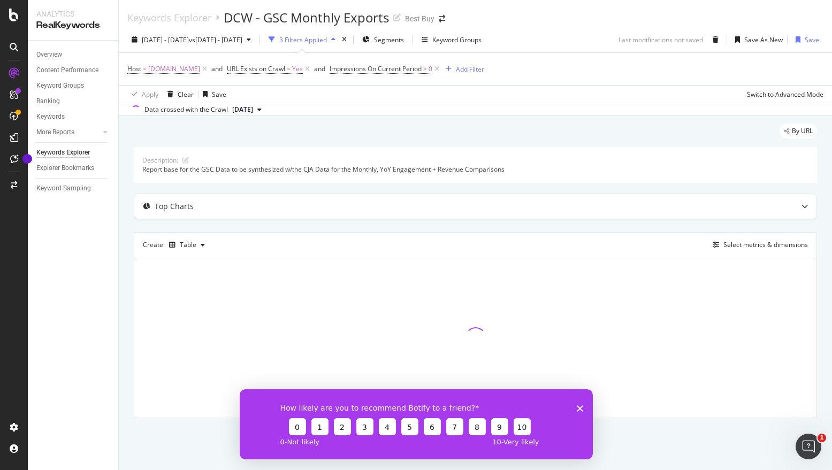
click at [578, 408] on icon "Close survey" at bounding box center [579, 408] width 6 height 6
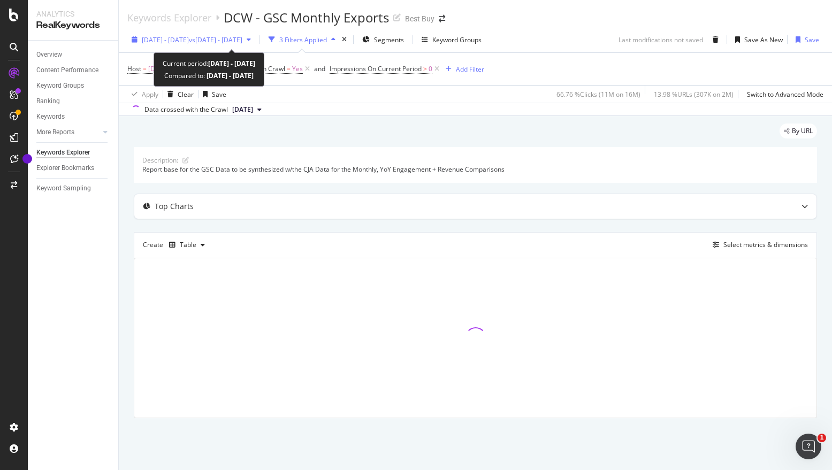
click at [242, 42] on span "vs 2024 May. 5th - 2024 Jun. 1st" at bounding box center [216, 39] width 54 height 9
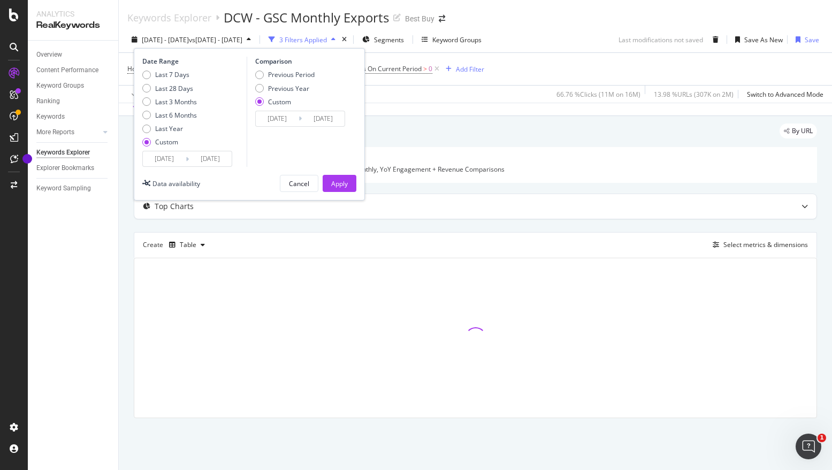
click at [166, 160] on input "2024/05/05" at bounding box center [164, 158] width 43 height 15
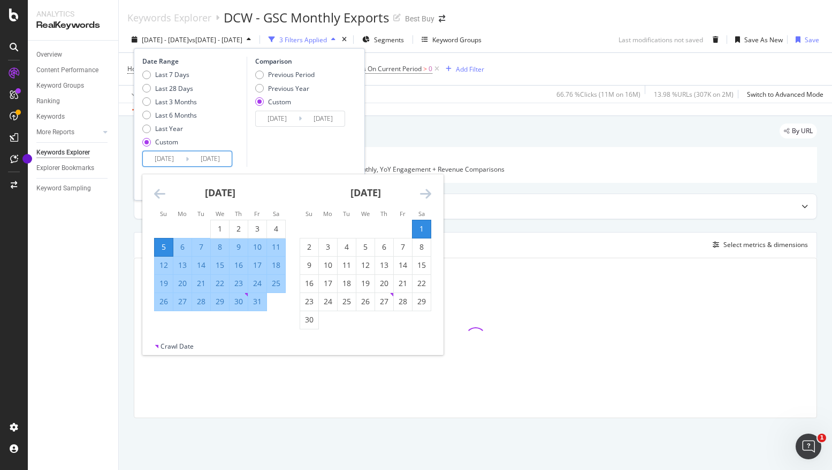
click at [162, 193] on icon "Move backward to switch to the previous month." at bounding box center [159, 193] width 11 height 13
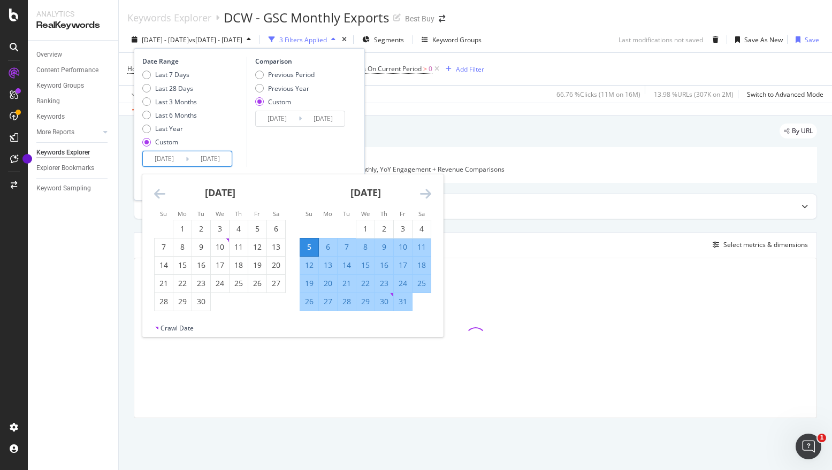
click at [162, 193] on icon "Move backward to switch to the previous month." at bounding box center [159, 193] width 11 height 13
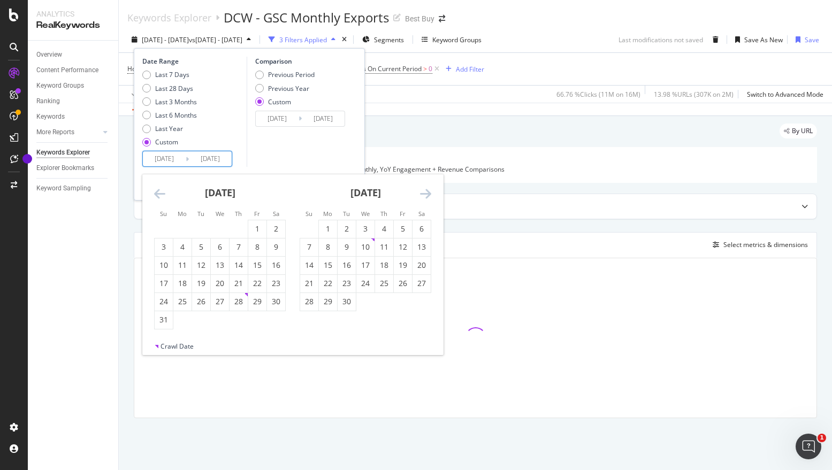
click at [162, 193] on icon "Move backward to switch to the previous month." at bounding box center [159, 193] width 11 height 13
click at [312, 250] on div "7" at bounding box center [309, 247] width 18 height 11
type input "2024/01/07"
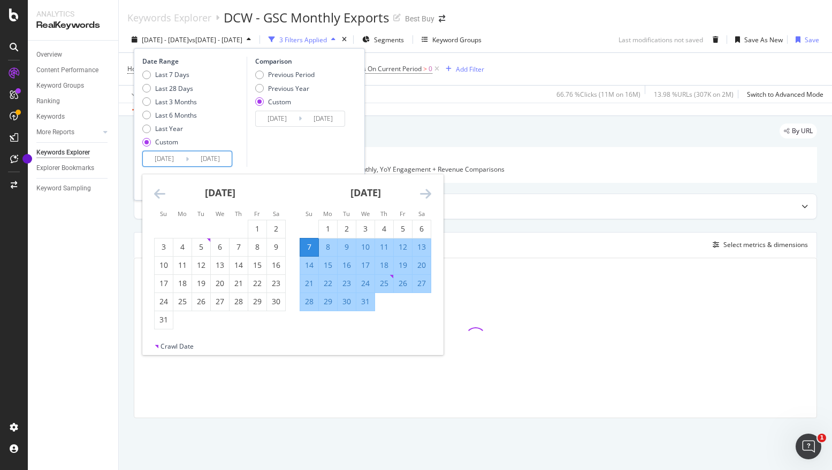
click at [431, 189] on div "November 2023 1 2 3 4 5 6 7 8 9 10 11 12 13 14 15 16 17 18 19 20 21 22 23 24 25…" at bounding box center [292, 258] width 301 height 168
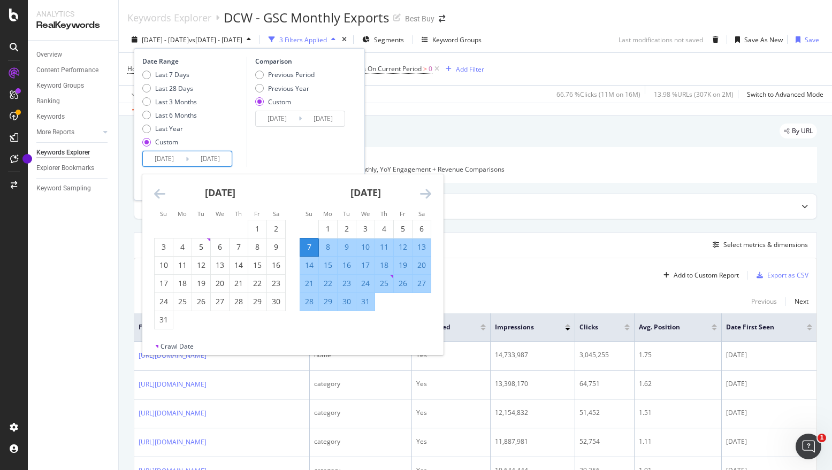
click at [426, 194] on icon "Move forward to switch to the next month." at bounding box center [425, 193] width 11 height 13
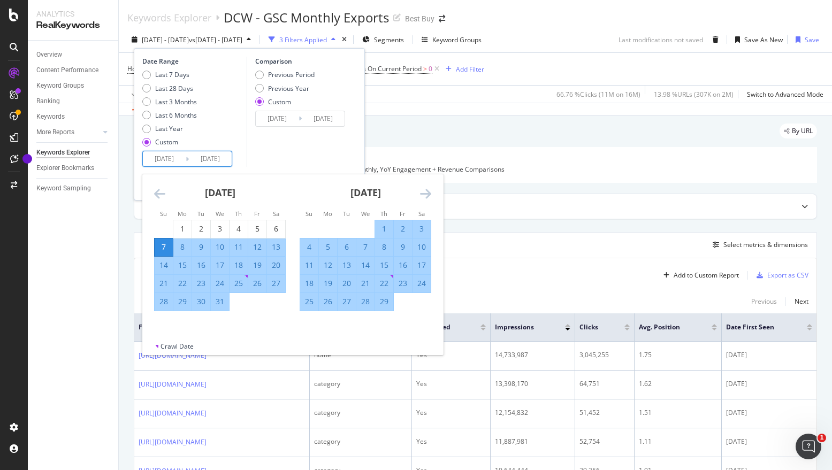
click at [426, 227] on div "3" at bounding box center [422, 229] width 18 height 11
type input "2024/02/03"
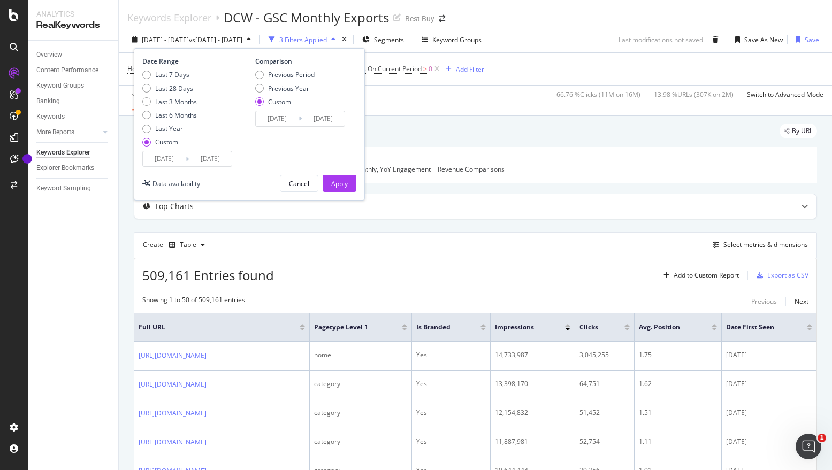
click at [196, 165] on input "2024/02/03" at bounding box center [210, 158] width 43 height 15
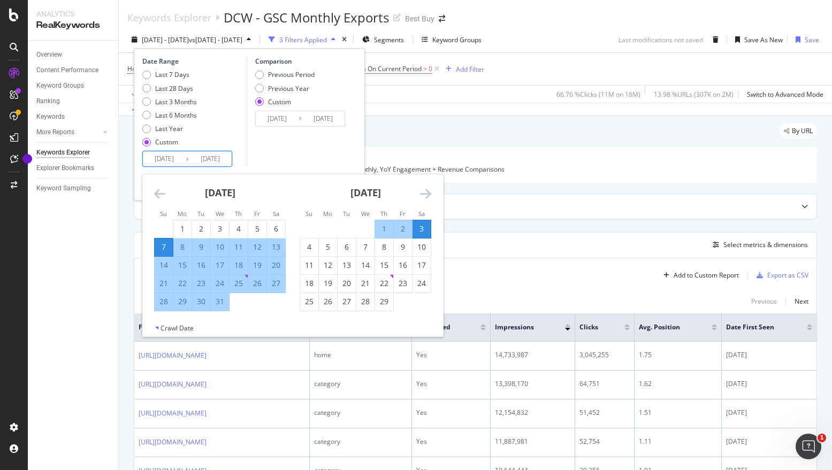
click at [289, 154] on div "Comparison Previous Period Previous Year Custom 2024/05/05 Navigate forward to …" at bounding box center [298, 112] width 102 height 110
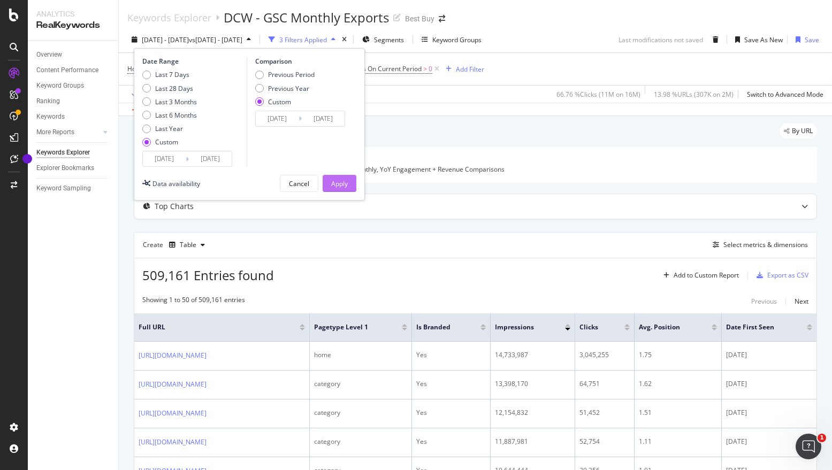
click at [339, 181] on div "Apply" at bounding box center [339, 183] width 17 height 9
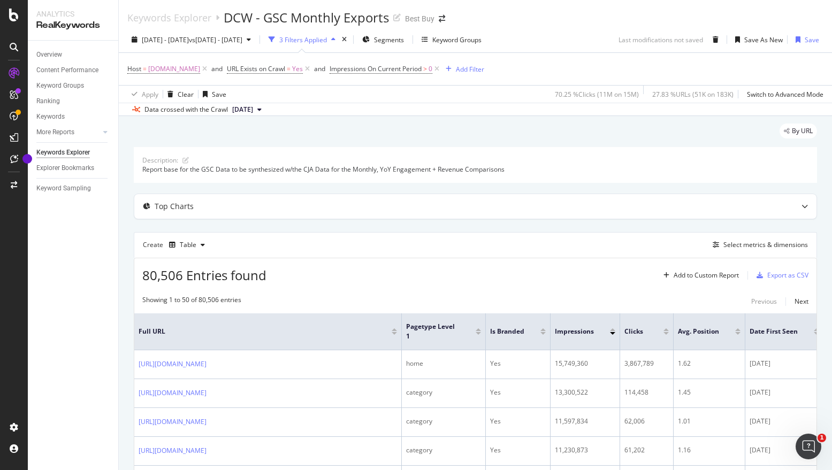
click at [253, 111] on span "2024 Jan. 26th" at bounding box center [242, 110] width 21 height 10
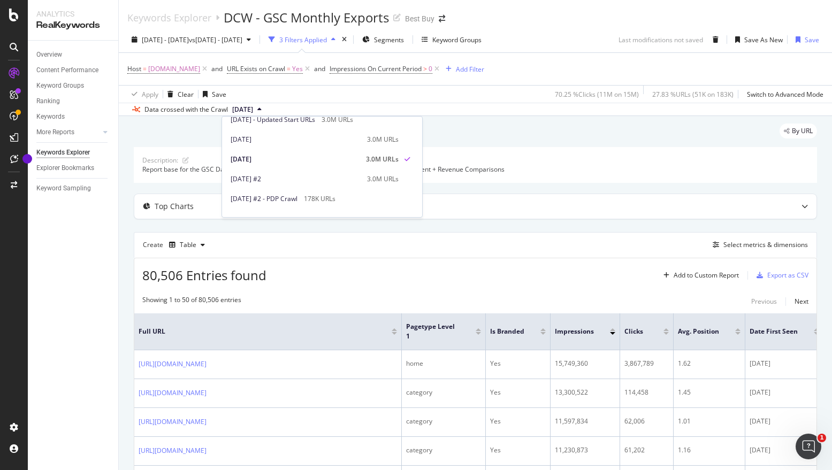
scroll to position [677, 0]
click at [270, 140] on div "2024 Feb. 23rd" at bounding box center [296, 140] width 130 height 10
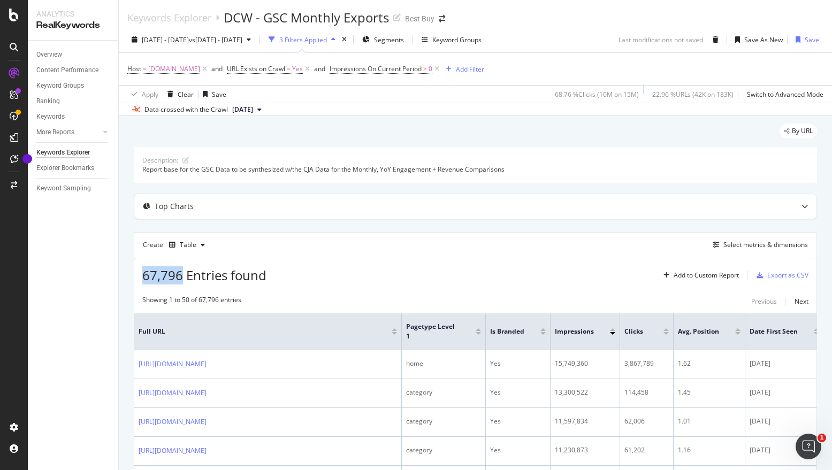
drag, startPoint x: 141, startPoint y: 274, endPoint x: 181, endPoint y: 276, distance: 40.2
click at [181, 276] on div "67,796 Entries found Add to Custom Report Export as CSV" at bounding box center [475, 272] width 682 height 26
copy span "67,796"
click at [58, 282] on div "Overview Content Performance Keyword Groups Ranking Keywords More Reports Count…" at bounding box center [73, 256] width 90 height 430
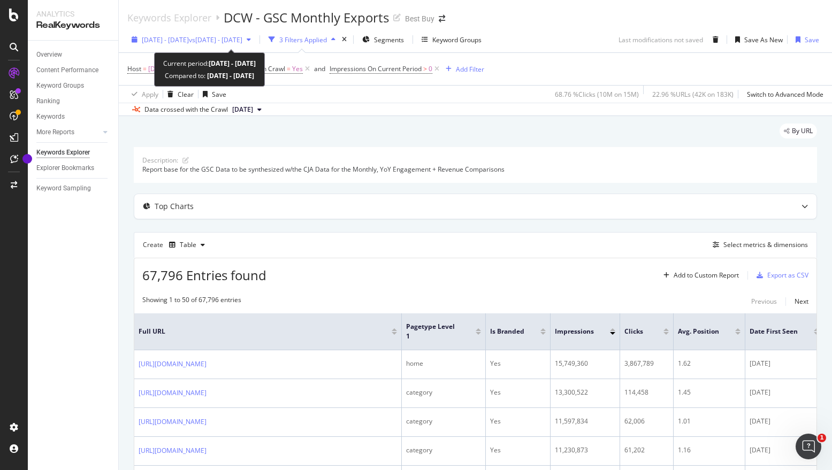
click at [189, 36] on span "2024 Jan. 7th - 2024 Feb. 3rd" at bounding box center [165, 39] width 47 height 9
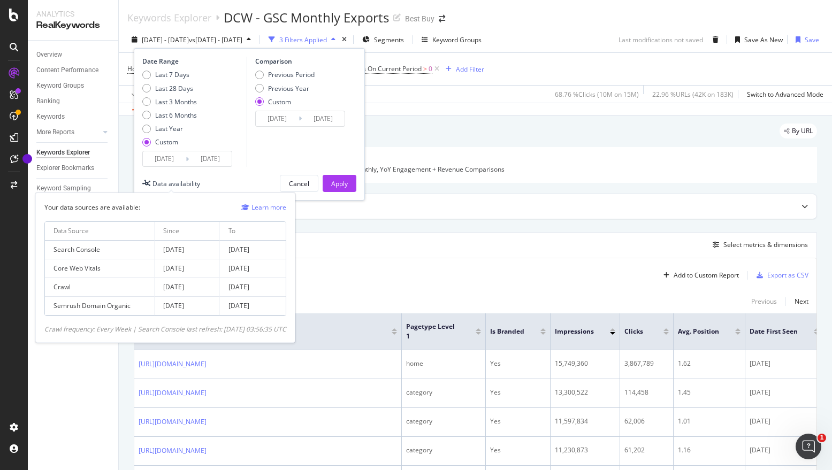
click at [95, 249] on td "Search Console" at bounding box center [100, 250] width 110 height 19
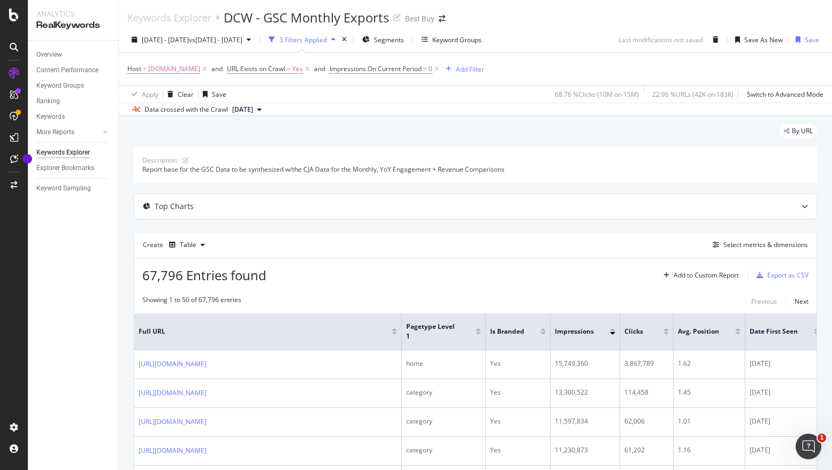
click at [253, 110] on span "2024 Feb. 23rd" at bounding box center [242, 110] width 21 height 10
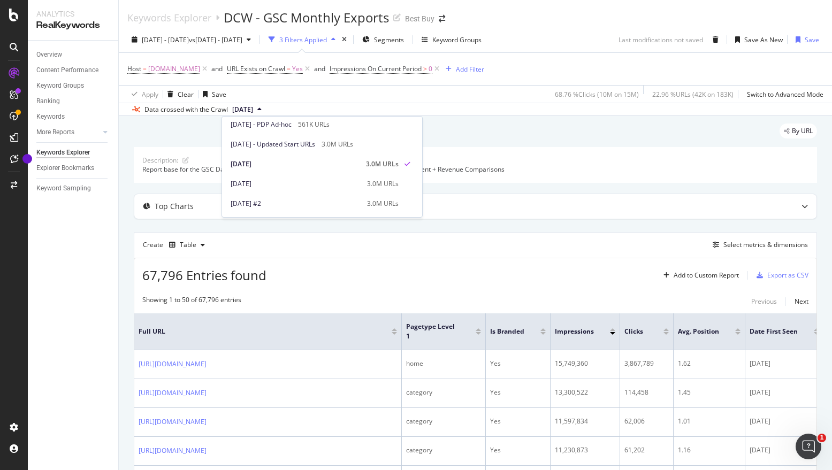
scroll to position [629, 0]
click at [22, 287] on div at bounding box center [14, 242] width 26 height 354
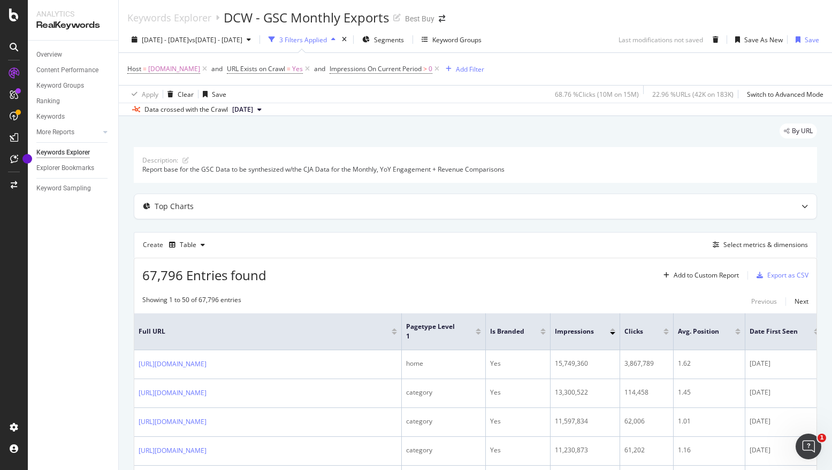
click at [253, 109] on span "2024 Feb. 23rd" at bounding box center [242, 110] width 21 height 10
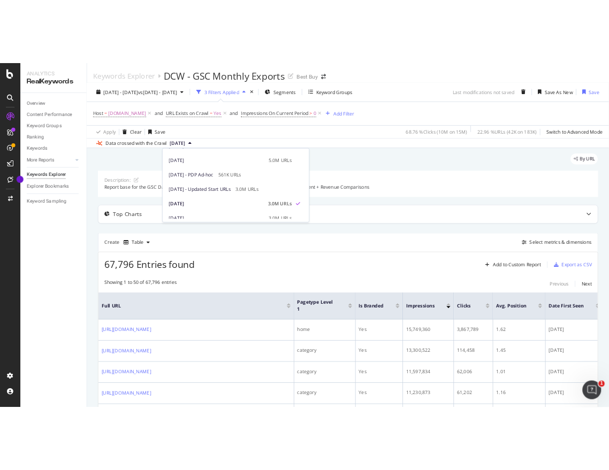
scroll to position [606, 0]
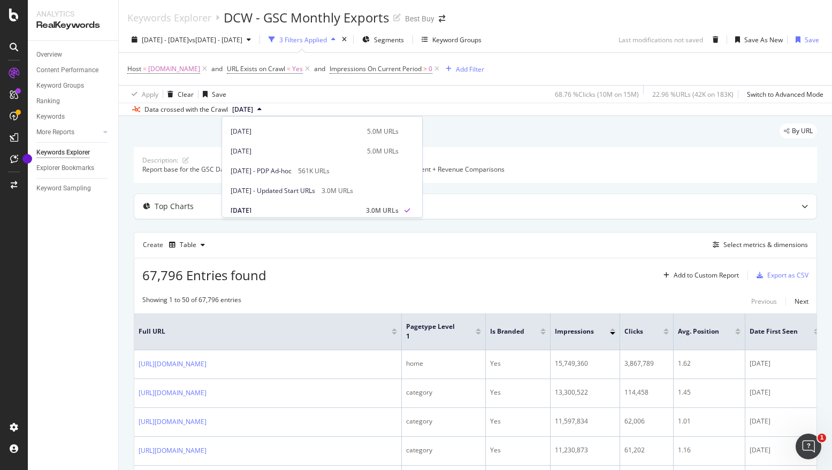
click at [87, 242] on div "Overview Content Performance Keyword Groups Ranking Keywords More Reports Count…" at bounding box center [73, 256] width 90 height 430
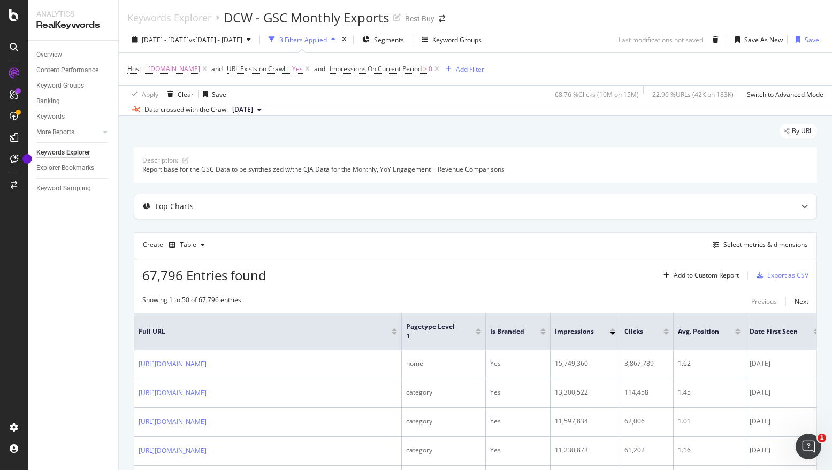
click at [266, 107] on button "2024 Feb. 23rd" at bounding box center [247, 109] width 38 height 13
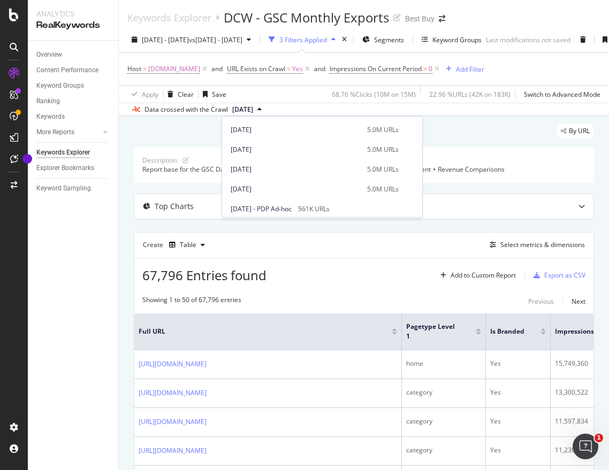
drag, startPoint x: 445, startPoint y: 123, endPoint x: 446, endPoint y: 225, distance: 102.2
click at [446, 226] on body "Analytics RealKeywords Overview Content Performance Keyword Groups Ranking Keyw…" at bounding box center [304, 235] width 609 height 470
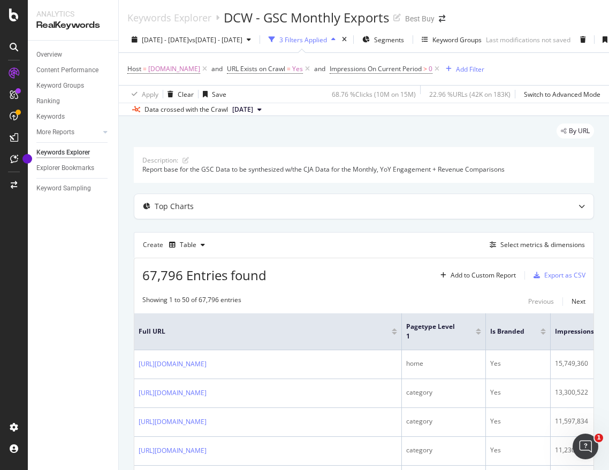
click at [262, 108] on icon at bounding box center [259, 110] width 4 height 6
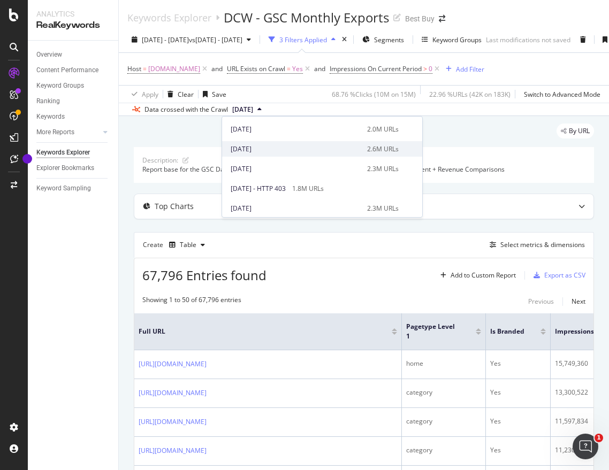
scroll to position [192, 0]
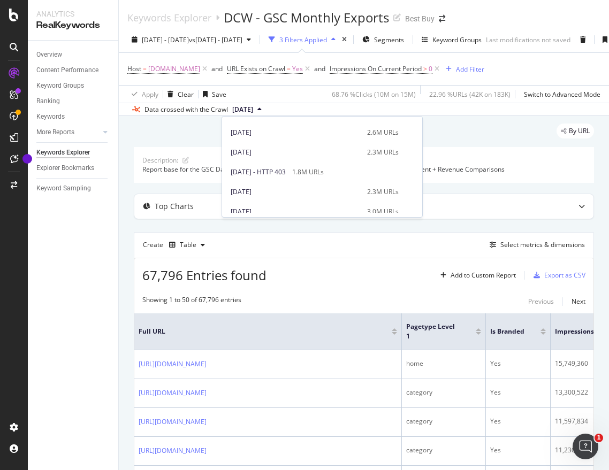
click at [86, 276] on div "Overview Content Performance Keyword Groups Ranking Keywords More Reports Count…" at bounding box center [73, 256] width 90 height 430
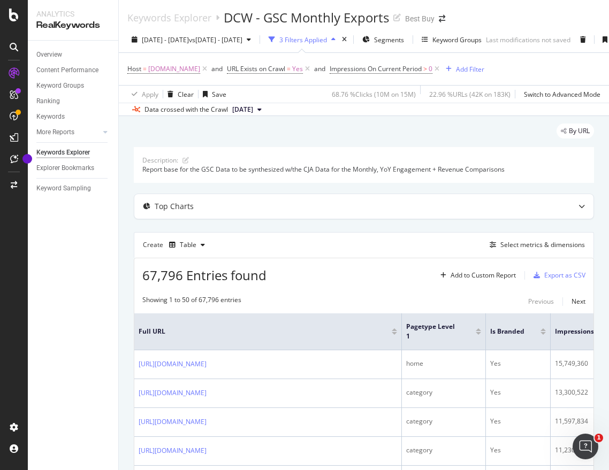
click at [262, 112] on icon at bounding box center [259, 110] width 4 height 6
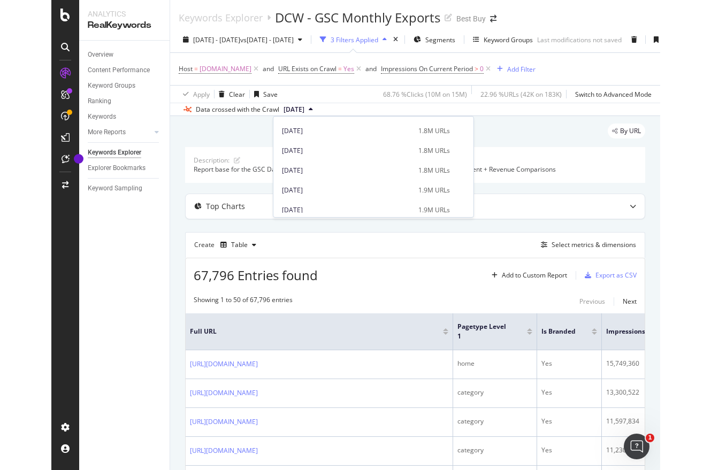
scroll to position [74, 0]
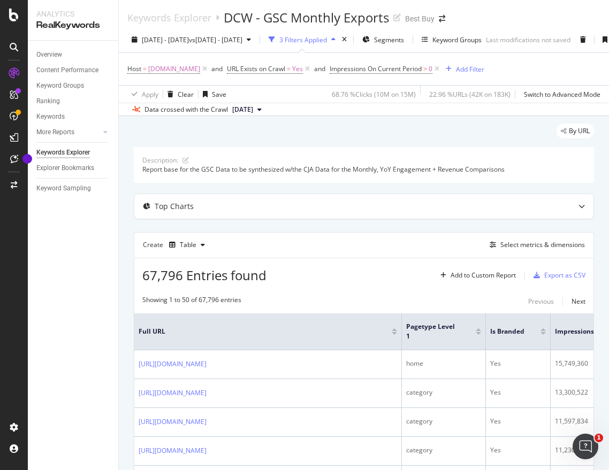
click at [82, 252] on div "Overview Content Performance Keyword Groups Ranking Keywords More Reports Count…" at bounding box center [73, 256] width 90 height 430
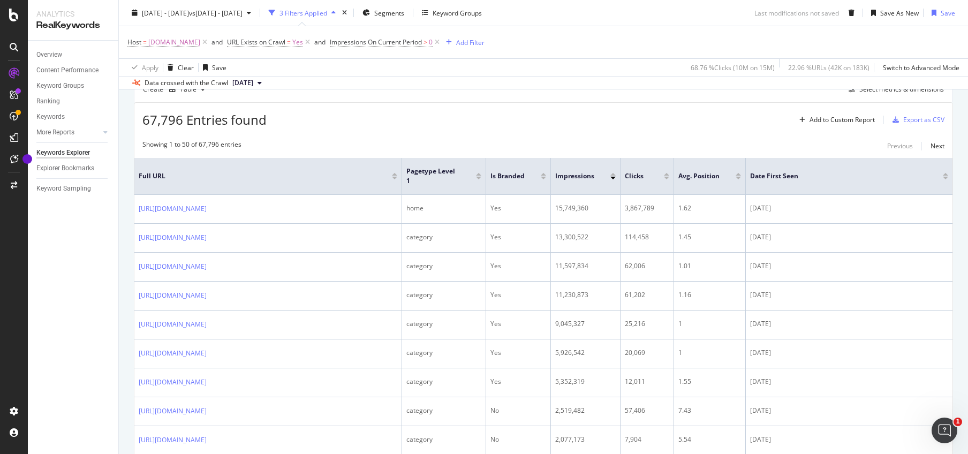
scroll to position [214, 0]
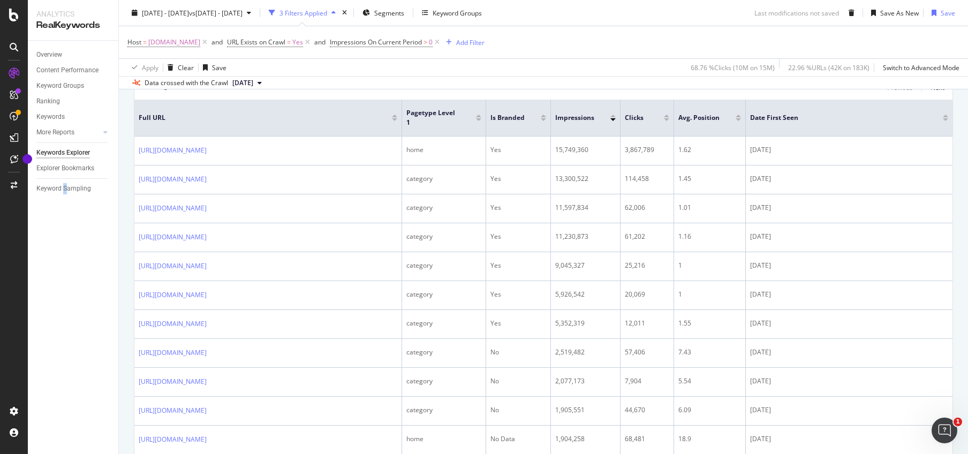
drag, startPoint x: 65, startPoint y: 228, endPoint x: 105, endPoint y: 228, distance: 40.1
click at [64, 226] on div "Overview Content Performance Keyword Groups Ranking Keywords More Reports Count…" at bounding box center [73, 247] width 90 height 413
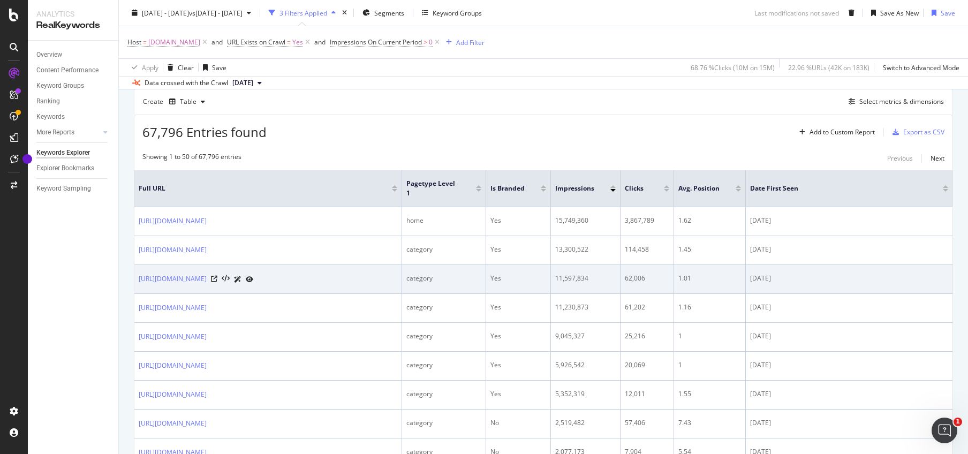
scroll to position [107, 0]
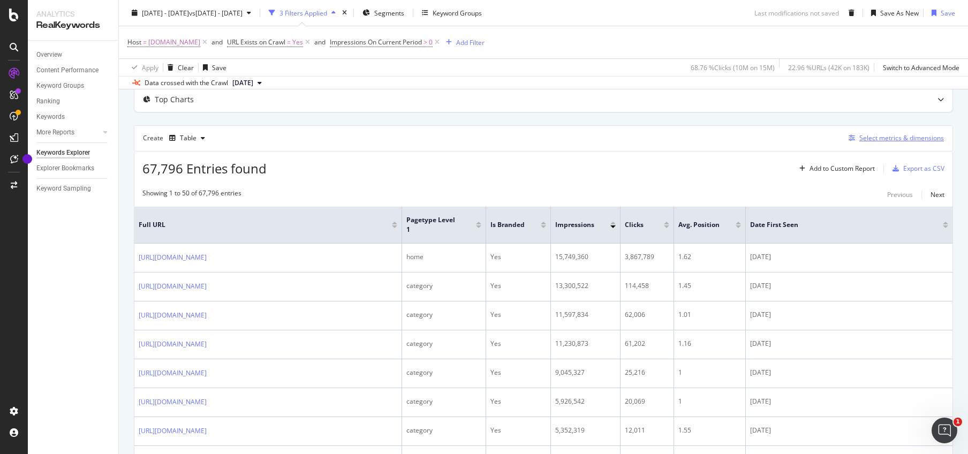
click at [832, 141] on div "Select metrics & dimensions" at bounding box center [901, 137] width 85 height 9
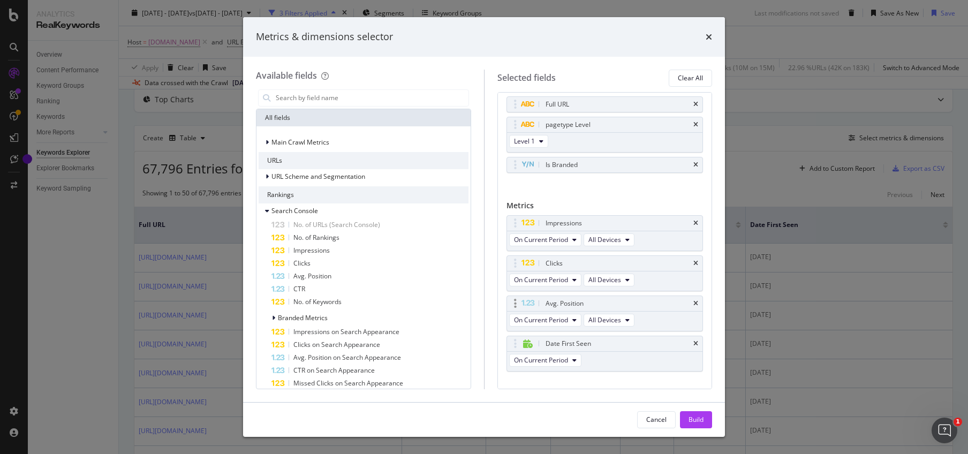
scroll to position [39, 0]
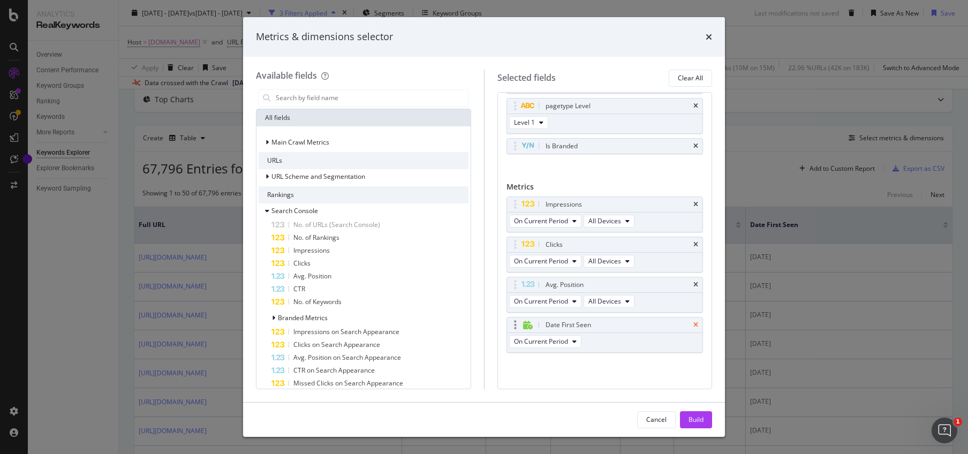
click at [693, 325] on icon "times" at bounding box center [695, 325] width 5 height 6
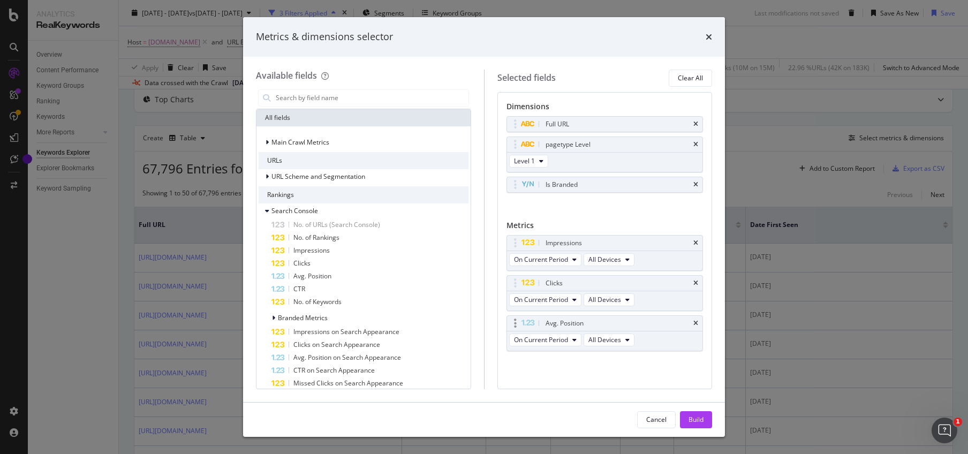
scroll to position [0, 0]
click at [700, 418] on div "Build" at bounding box center [695, 419] width 15 height 9
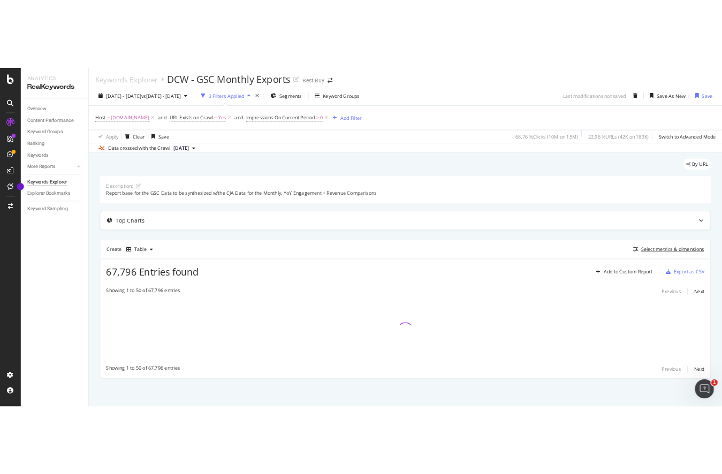
scroll to position [2, 0]
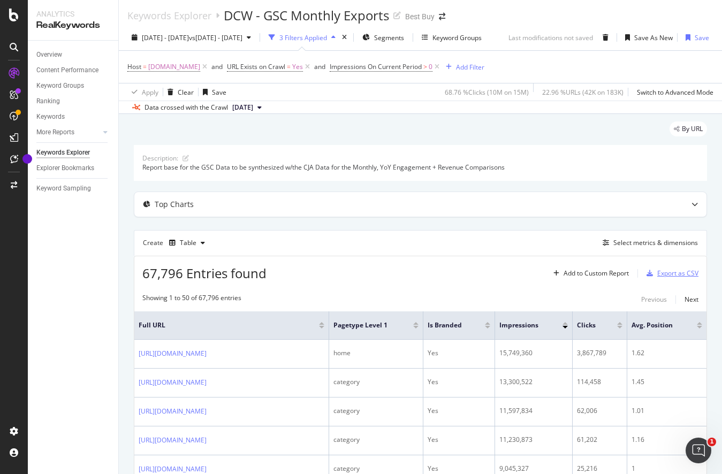
click at [662, 276] on div "Export as CSV" at bounding box center [677, 273] width 41 height 9
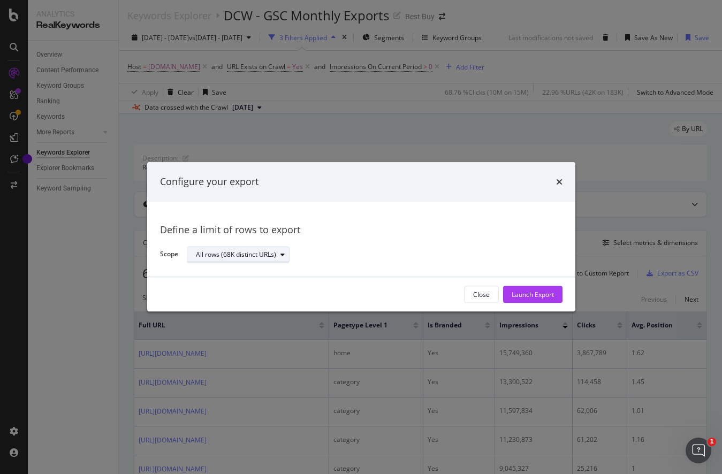
click at [272, 252] on div "All rows (68K distinct URLs)" at bounding box center [236, 255] width 80 height 6
drag, startPoint x: 389, startPoint y: 231, endPoint x: 456, endPoint y: 287, distance: 87.8
click at [389, 230] on div "Define a limit of rows to export" at bounding box center [361, 230] width 403 height 14
click at [534, 292] on div "Launch Export" at bounding box center [533, 294] width 42 height 9
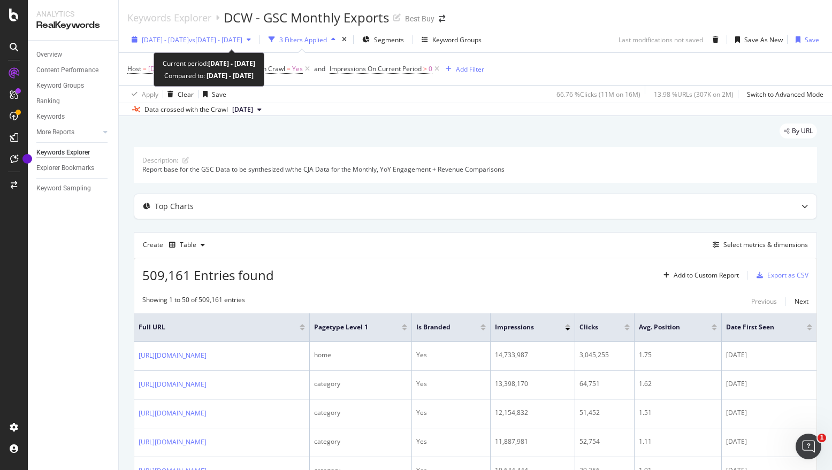
click at [189, 37] on span "[DATE] - [DATE]" at bounding box center [165, 39] width 47 height 9
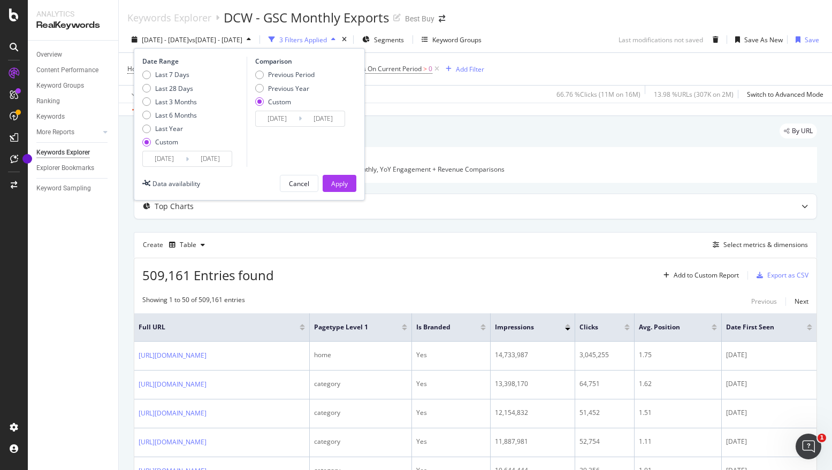
click at [170, 154] on input "2024/05/05" at bounding box center [164, 158] width 43 height 15
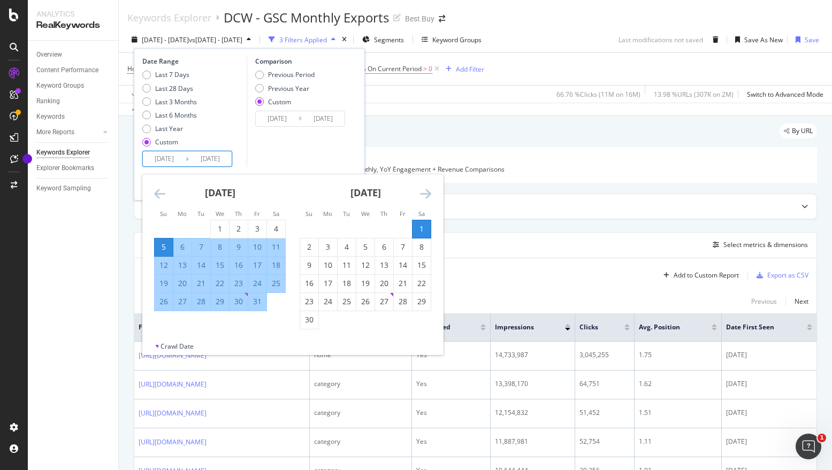
click at [434, 193] on div "June 2024 1 2 3 4 5 6 7 8 9 10 11 12 13 14 15 16 17 18 19 20 21 22 23 24 25 26 …" at bounding box center [366, 251] width 146 height 155
click at [434, 194] on div "June 2024 1 2 3 4 5 6 7 8 9 10 11 12 13 14 15 16 17 18 19 20 21 22 23 24 25 26 …" at bounding box center [366, 251] width 146 height 155
click at [428, 194] on icon "Move forward to switch to the next month." at bounding box center [425, 193] width 11 height 13
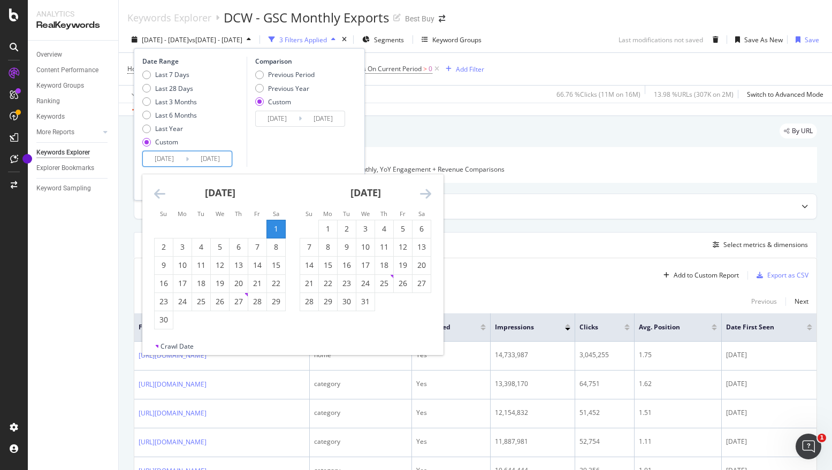
click at [428, 194] on icon "Move forward to switch to the next month." at bounding box center [425, 193] width 11 height 13
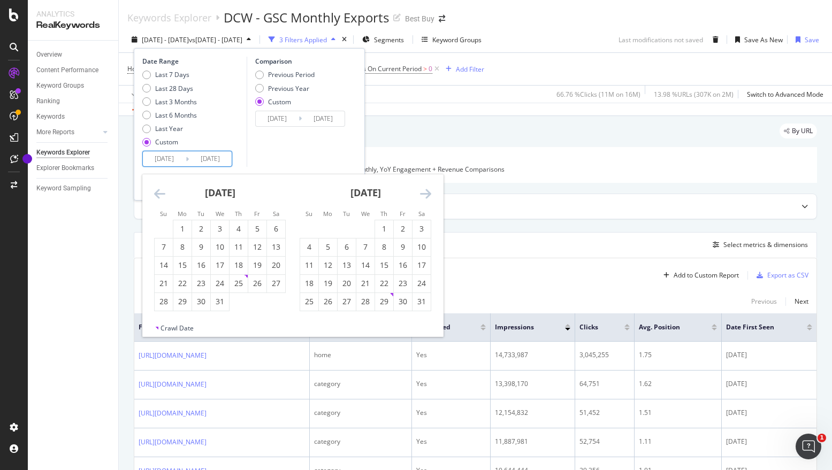
click at [428, 194] on icon "Move forward to switch to the next month." at bounding box center [425, 193] width 11 height 13
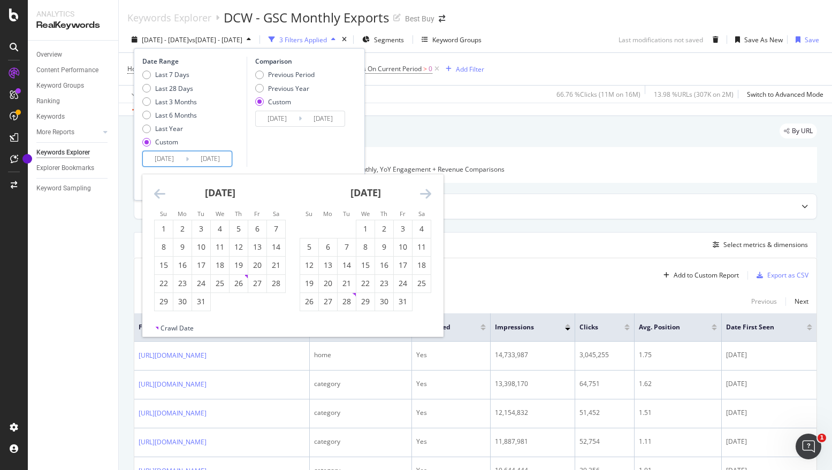
click at [428, 194] on icon "Move forward to switch to the next month." at bounding box center [425, 193] width 11 height 13
click at [159, 249] on div "5" at bounding box center [164, 247] width 18 height 11
type input "2025/01/05"
click at [427, 228] on div "1" at bounding box center [422, 229] width 18 height 11
type input "2025/02/01"
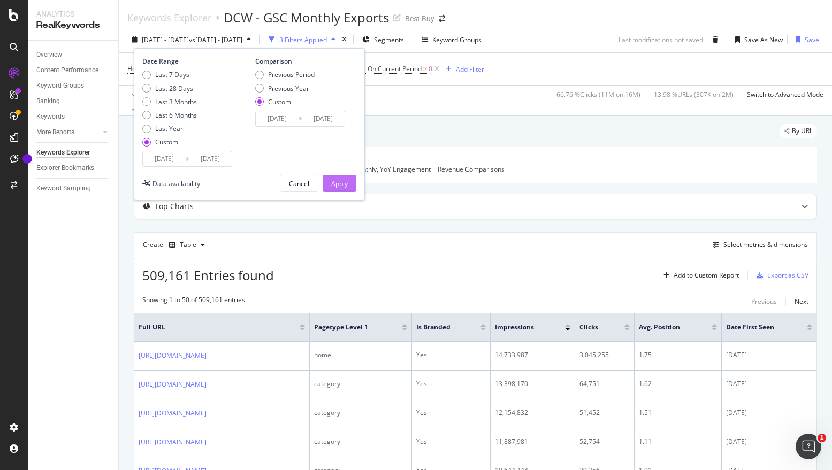
click at [341, 183] on div "Apply" at bounding box center [339, 183] width 17 height 9
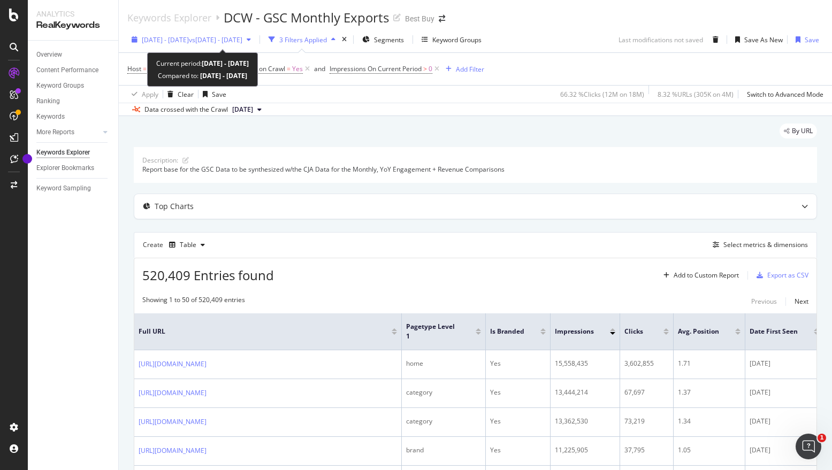
click at [242, 39] on span "vs 2024 May. 5th - 2024 Jun. 1st" at bounding box center [216, 39] width 54 height 9
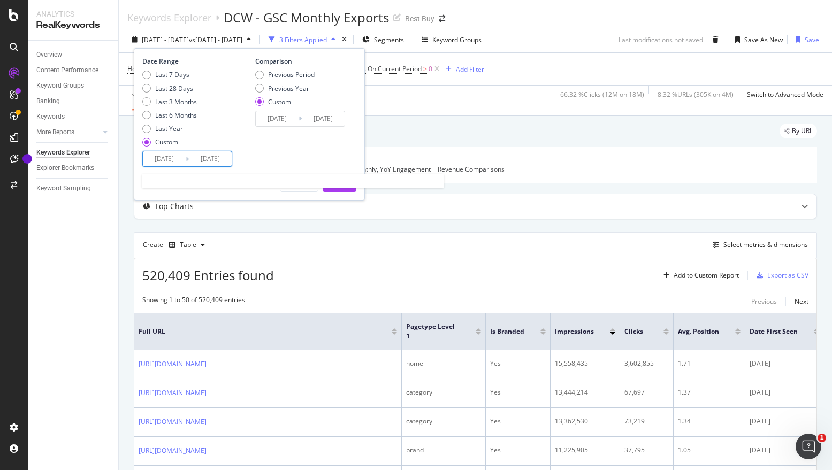
click at [169, 160] on input "2025/01/05" at bounding box center [164, 158] width 43 height 15
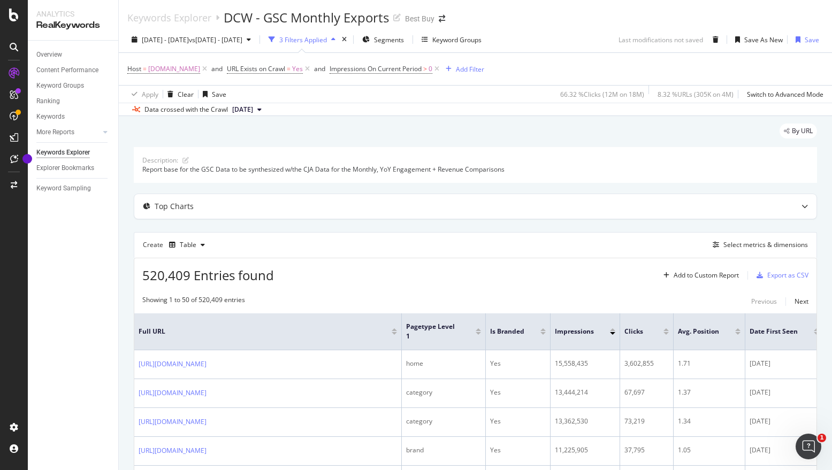
click at [261, 115] on button "2025 Jan. 28th" at bounding box center [247, 109] width 38 height 13
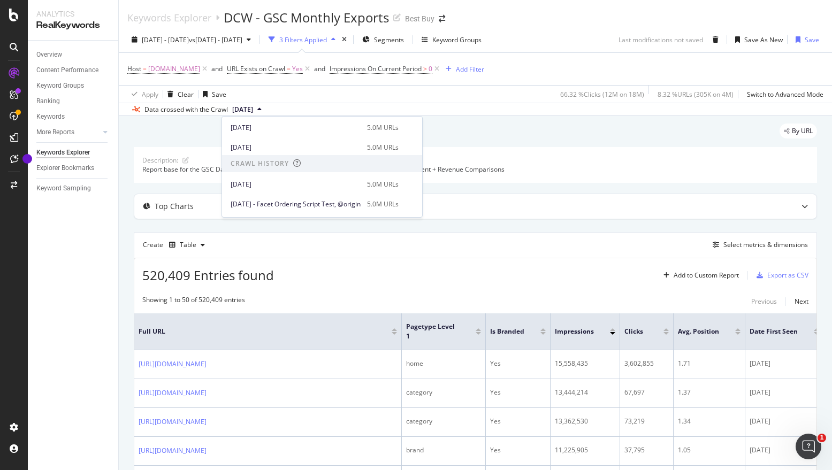
scroll to position [428, 0]
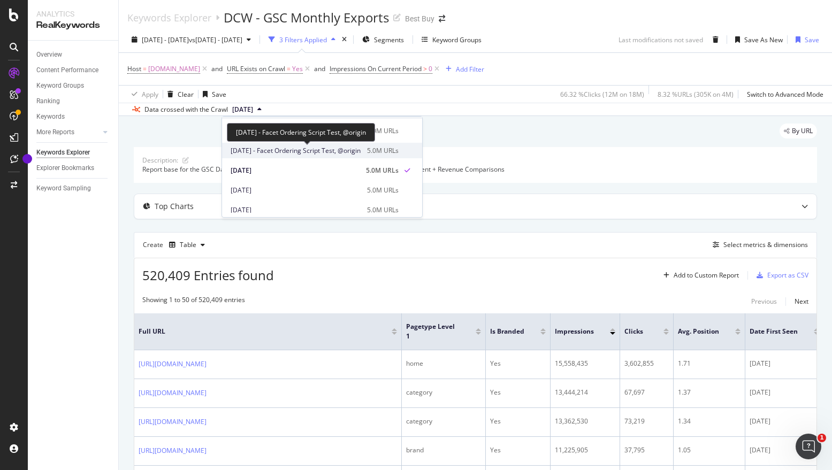
click at [354, 149] on span "2025 Feb. 28th - Facet Ordering Script Test, @origin" at bounding box center [296, 151] width 130 height 10
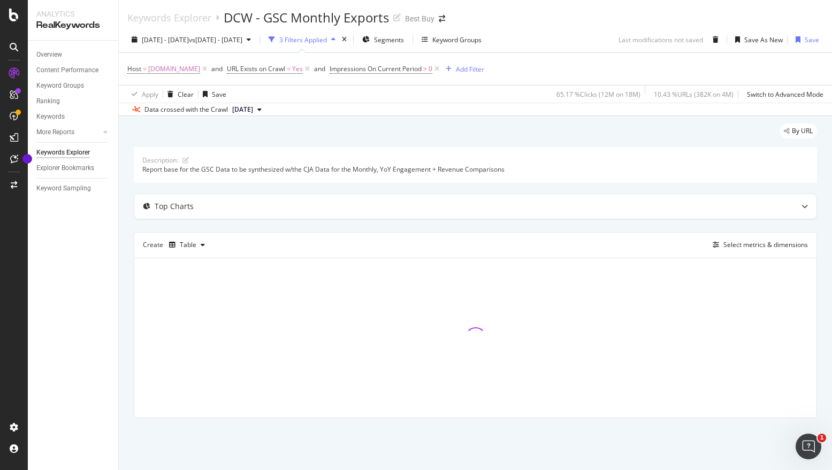
click at [59, 274] on div "Overview Content Performance Keyword Groups Ranking Keywords More Reports Count…" at bounding box center [73, 256] width 90 height 430
click at [253, 108] on span "2025 Feb. 28th" at bounding box center [242, 110] width 21 height 10
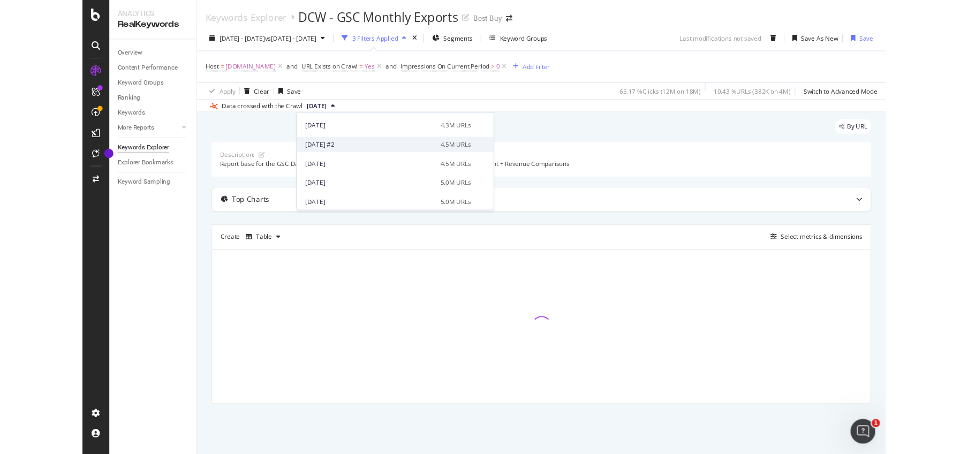
scroll to position [375, 0]
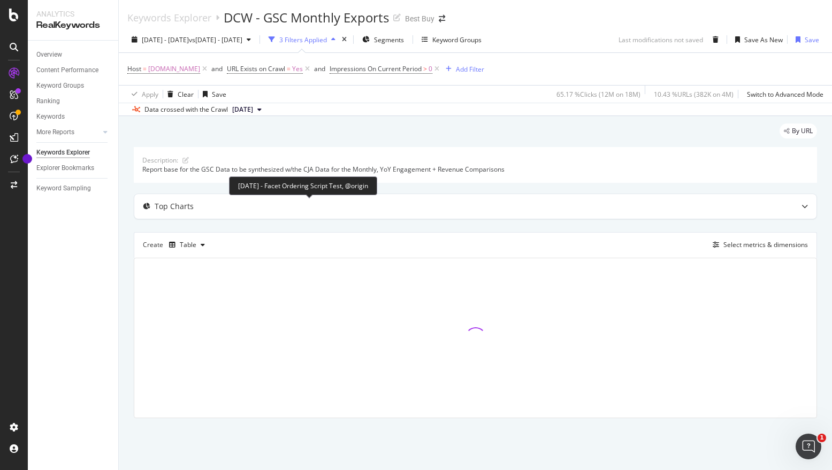
drag, startPoint x: 272, startPoint y: 187, endPoint x: 238, endPoint y: 178, distance: 34.8
click at [238, 178] on div "2025 Feb. 28th - Facet Ordering Script Test, @origin" at bounding box center [303, 186] width 148 height 19
copy div "2025 Feb. 28th - Facet Ordering Script Test, @origin"
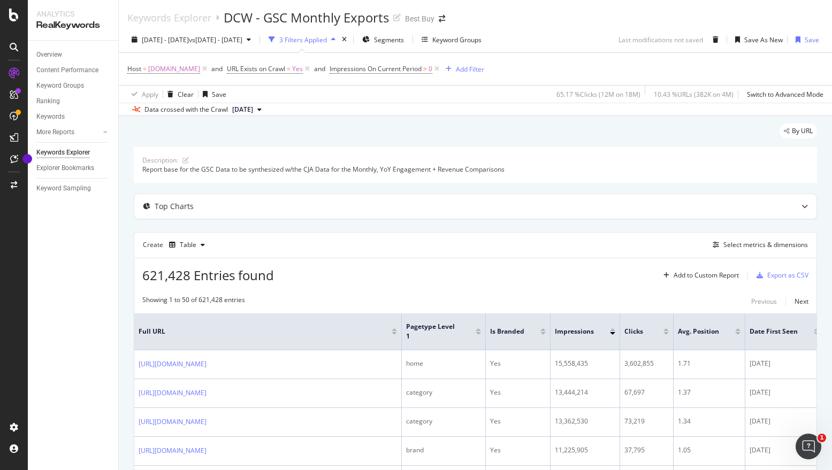
click at [74, 282] on div "Overview Content Performance Keyword Groups Ranking Keywords More Reports Count…" at bounding box center [73, 256] width 90 height 430
drag, startPoint x: 141, startPoint y: 275, endPoint x: 189, endPoint y: 271, distance: 48.3
click at [189, 271] on div "621,428 Entries found Add to Custom Report Export as CSV" at bounding box center [475, 272] width 682 height 26
copy span "621,428"
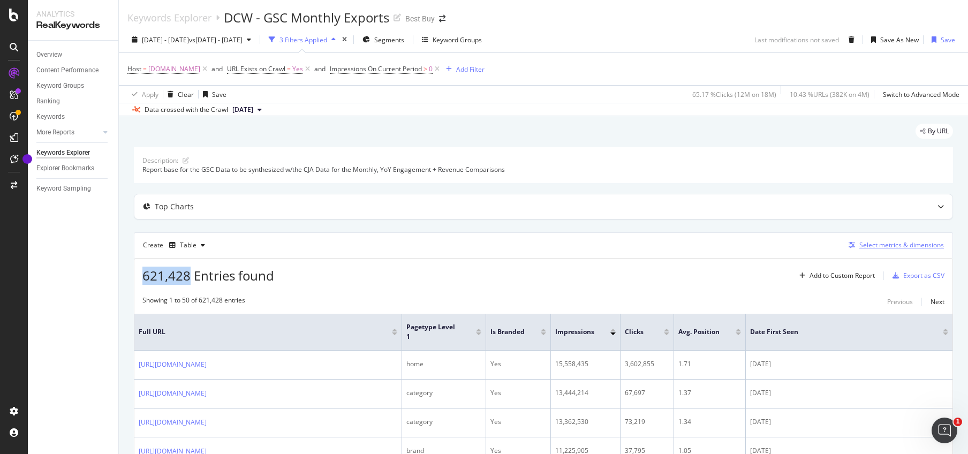
click at [832, 249] on div "Select metrics & dimensions" at bounding box center [901, 244] width 85 height 9
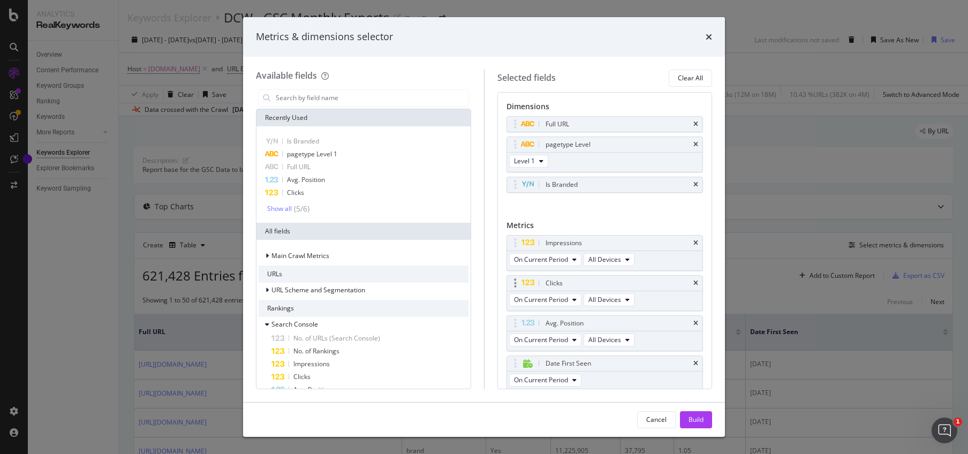
scroll to position [39, 0]
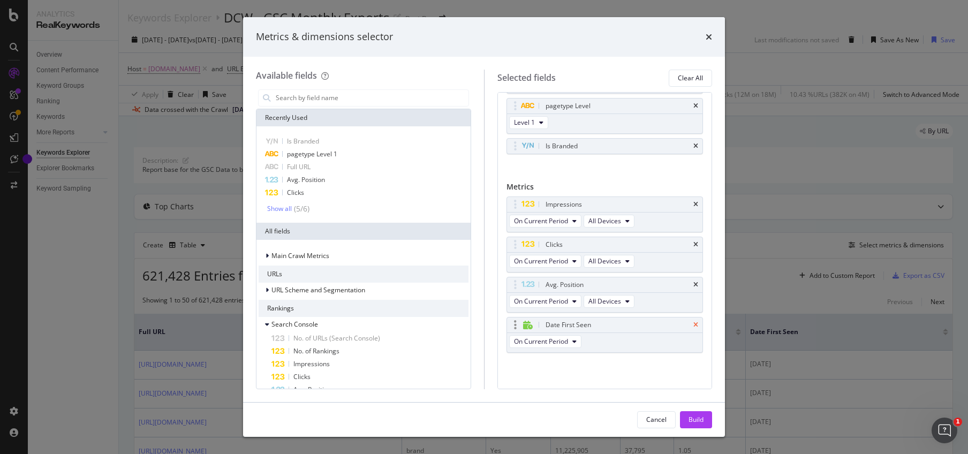
click at [693, 324] on icon "times" at bounding box center [695, 325] width 5 height 6
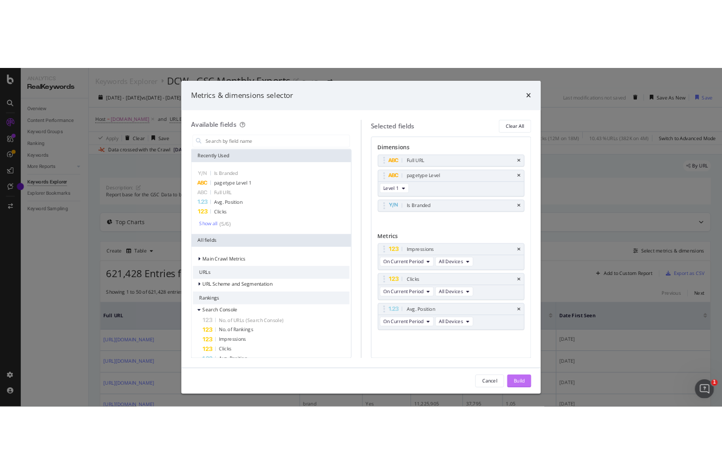
scroll to position [0, 0]
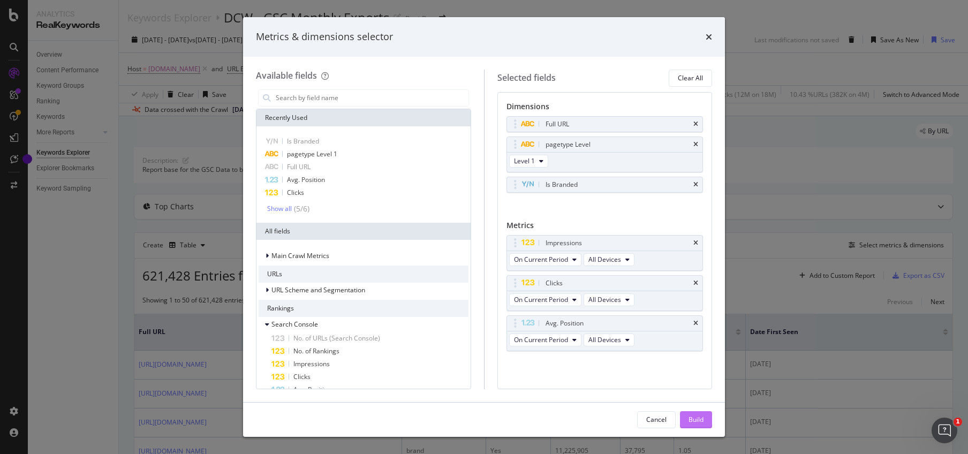
click at [699, 421] on div "Build" at bounding box center [695, 419] width 15 height 9
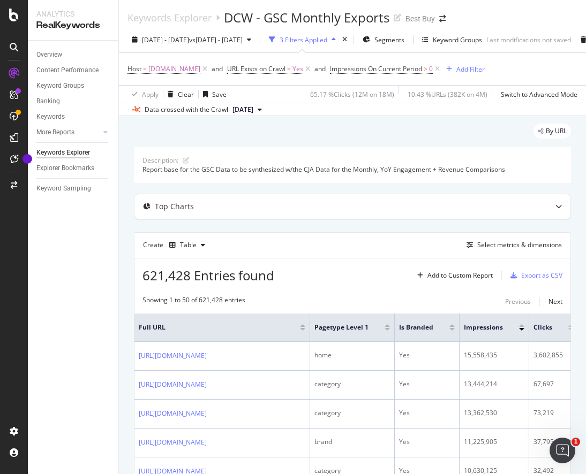
click at [75, 358] on div "Overview Content Performance Keyword Groups Ranking Keywords More Reports Count…" at bounding box center [73, 258] width 90 height 434
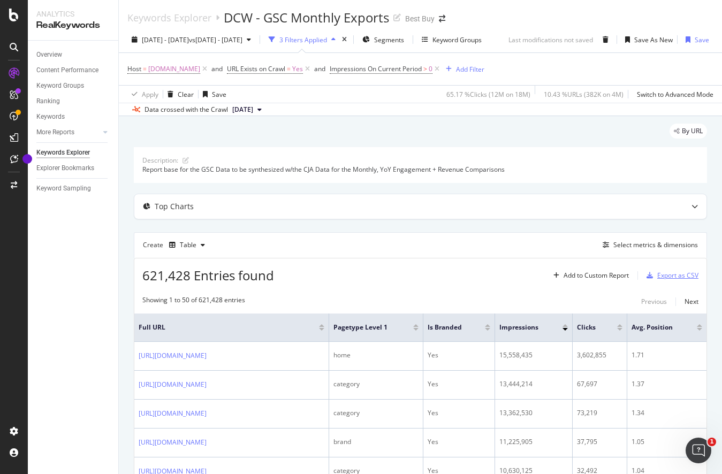
click at [667, 275] on div "Export as CSV" at bounding box center [677, 275] width 41 height 9
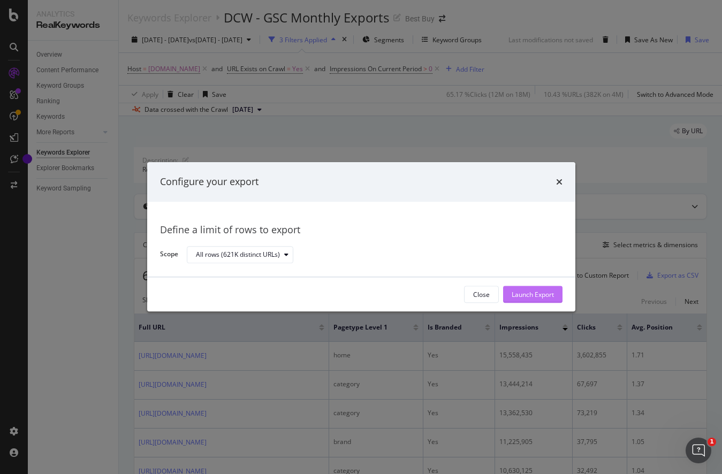
click at [534, 297] on div "Launch Export" at bounding box center [533, 294] width 42 height 9
